Goal: Check status: Check status

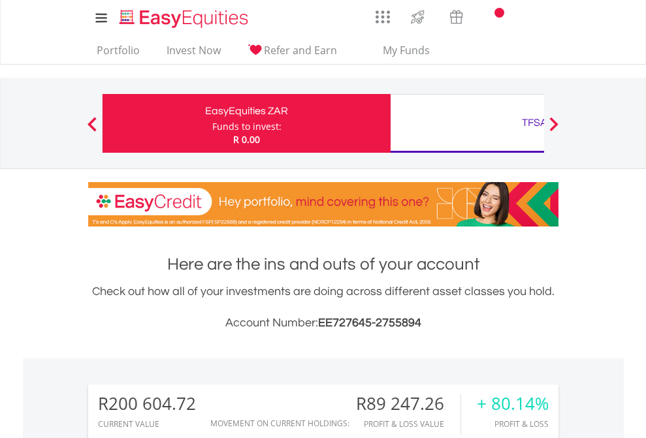
scroll to position [125, 205]
click at [212, 123] on div "Funds to invest:" at bounding box center [246, 126] width 69 height 13
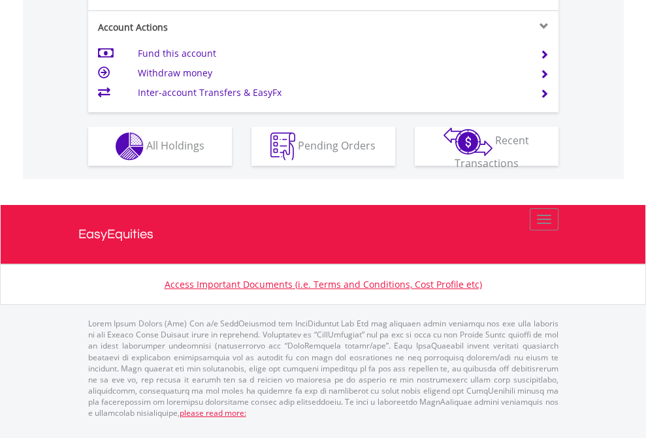
scroll to position [1226, 0]
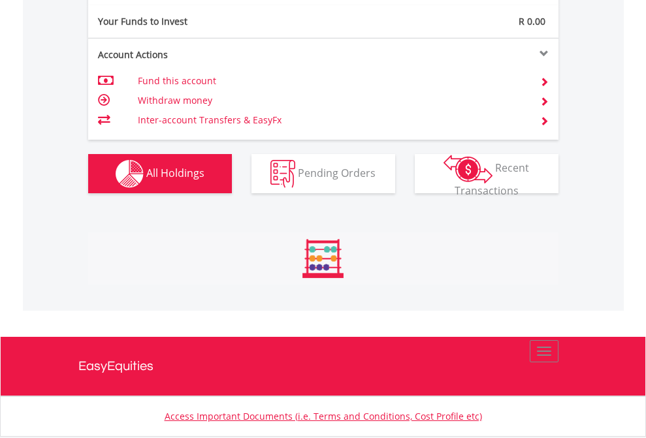
scroll to position [125, 205]
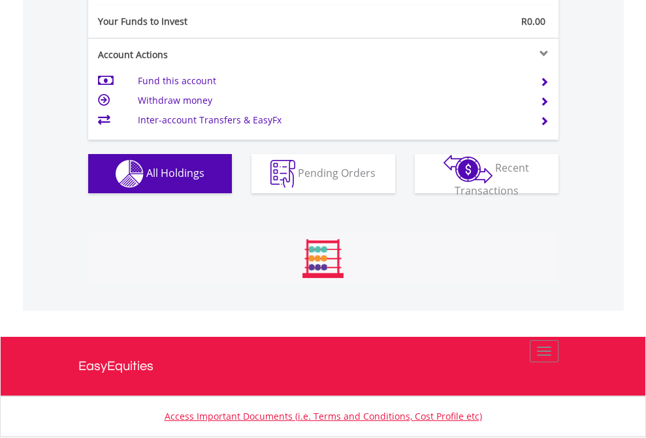
scroll to position [1453, 0]
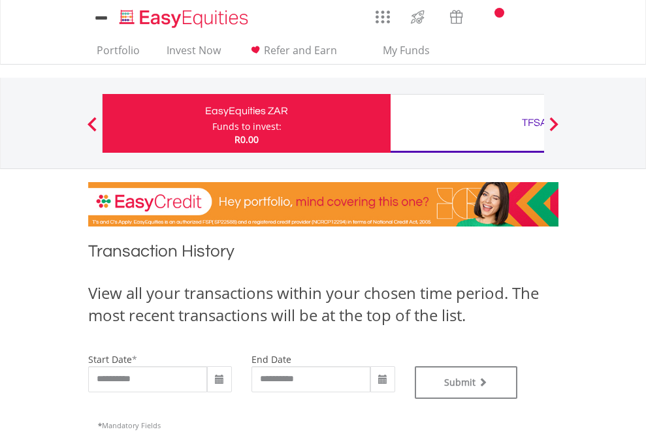
type input "**********"
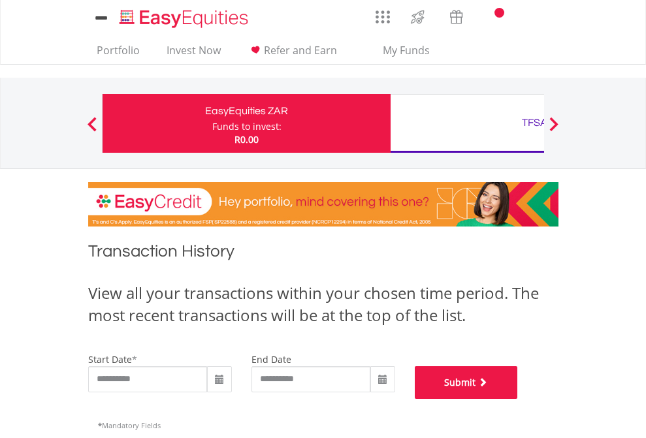
click at [518, 399] on button "Submit" at bounding box center [466, 382] width 103 height 33
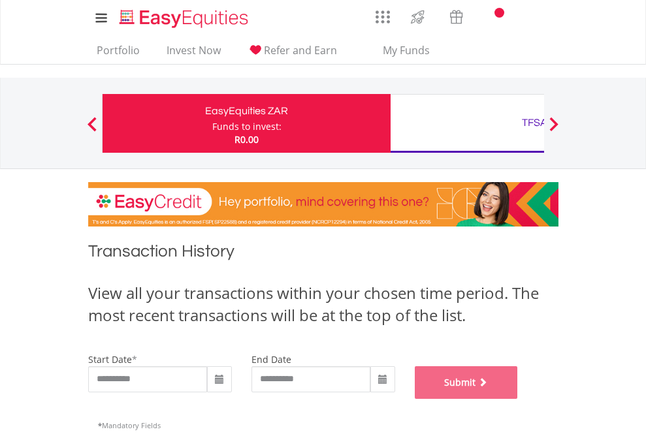
scroll to position [530, 0]
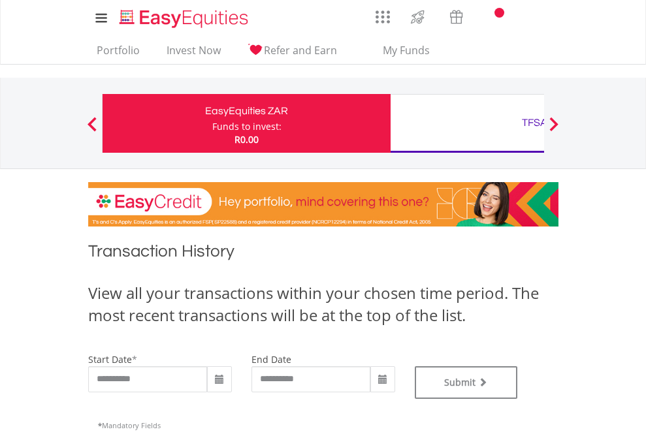
click at [467, 123] on div "TFSA" at bounding box center [534, 123] width 272 height 18
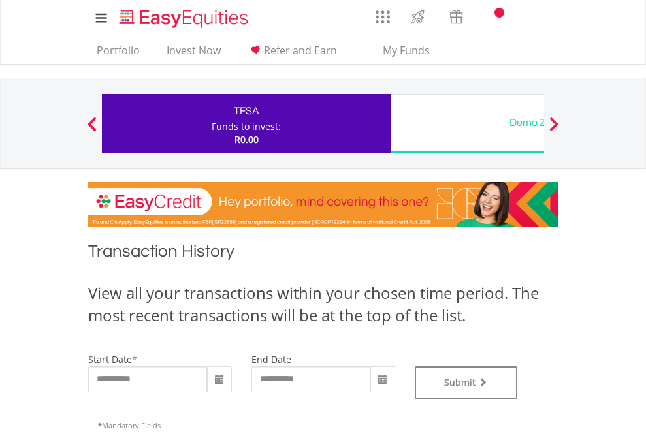
type input "**********"
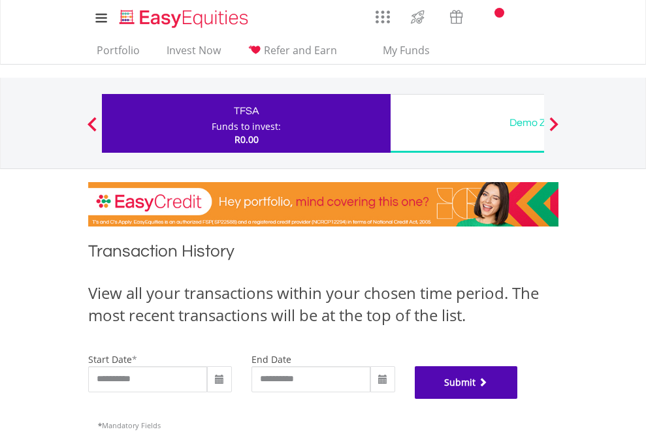
click at [518, 399] on button "Submit" at bounding box center [466, 382] width 103 height 33
